Goal: Find specific page/section: Find specific page/section

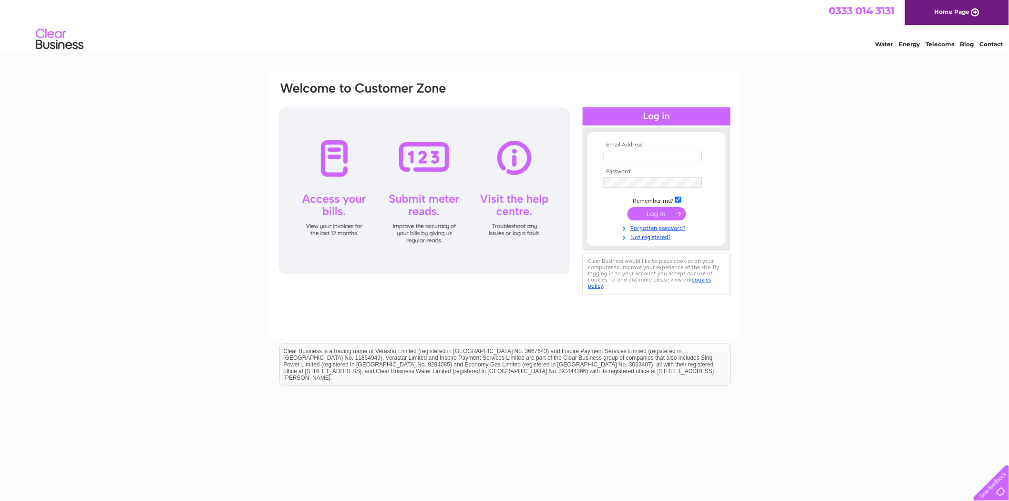
type input "[EMAIL_ADDRESS][DOMAIN_NAME]"
click at [658, 213] on input "submit" at bounding box center [657, 213] width 59 height 13
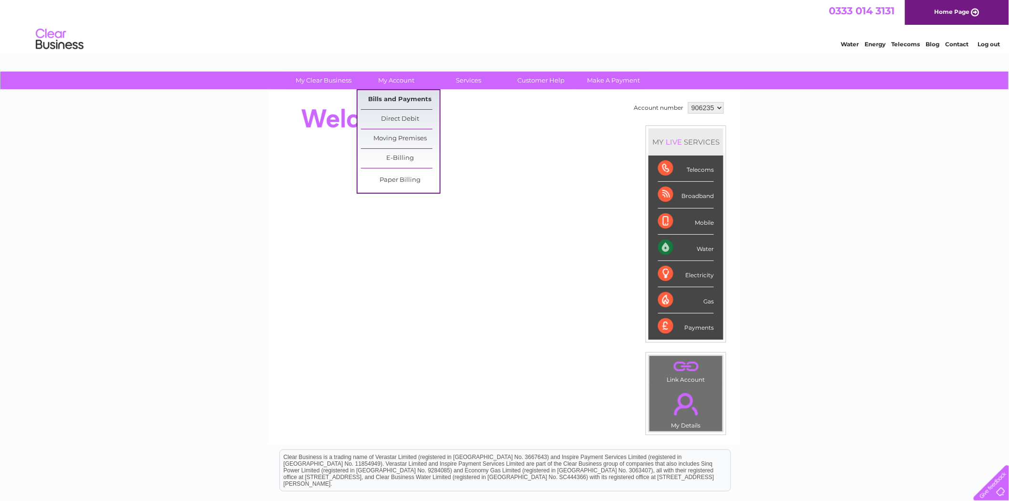
click at [397, 94] on link "Bills and Payments" at bounding box center [400, 99] width 79 height 19
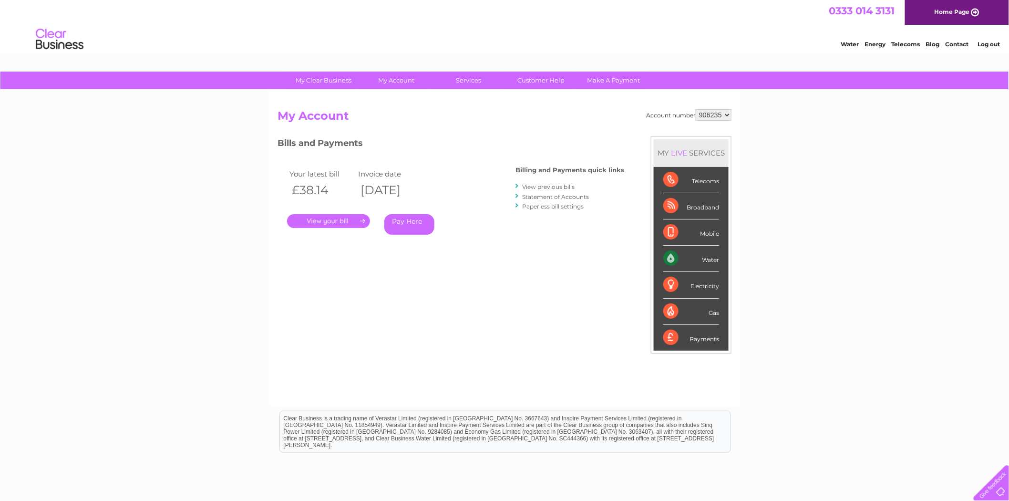
click at [343, 219] on link "." at bounding box center [328, 221] width 83 height 14
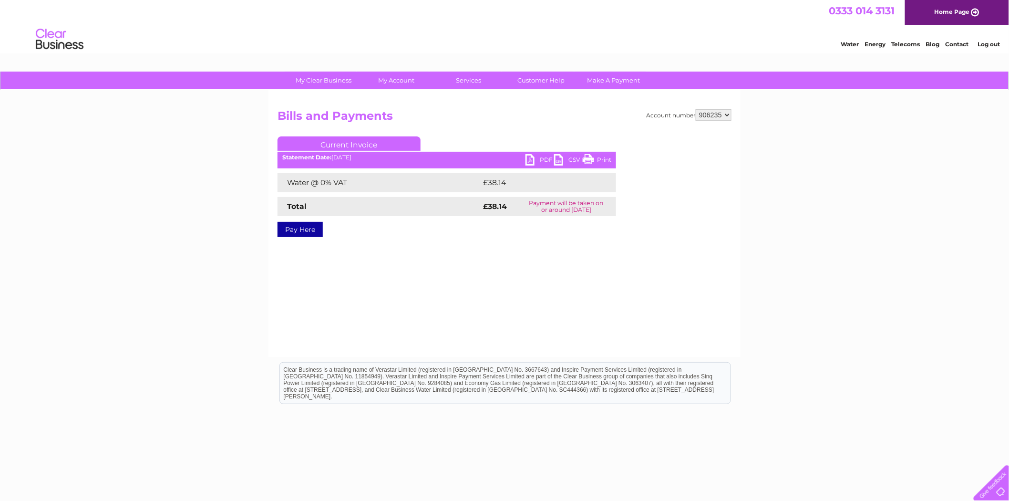
click at [532, 157] on link "PDF" at bounding box center [540, 161] width 29 height 14
